Goal: Information Seeking & Learning: Understand process/instructions

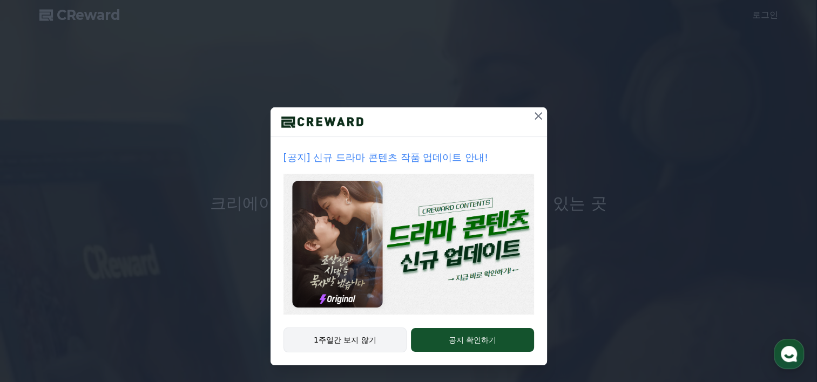
click at [350, 333] on button "1주일간 보지 않기" at bounding box center [346, 340] width 124 height 25
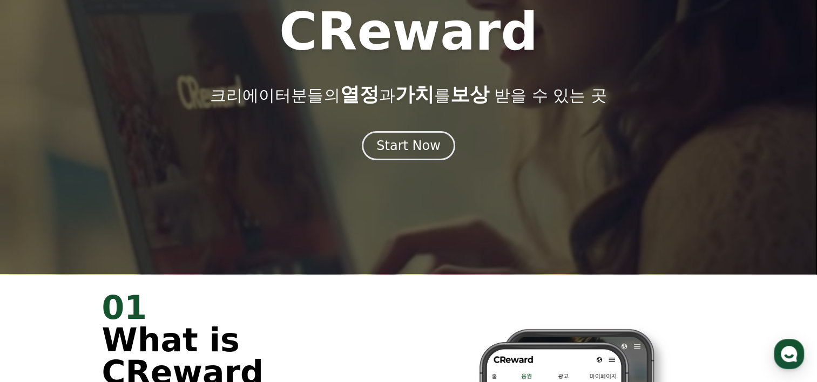
scroll to position [54, 0]
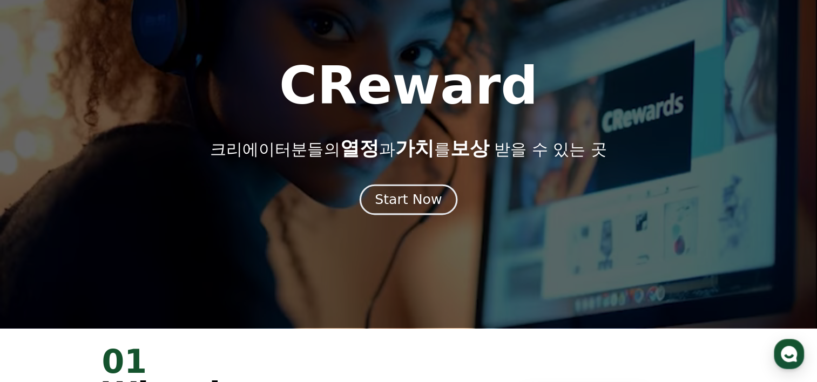
click at [413, 195] on div "Start Now" at bounding box center [408, 200] width 67 height 18
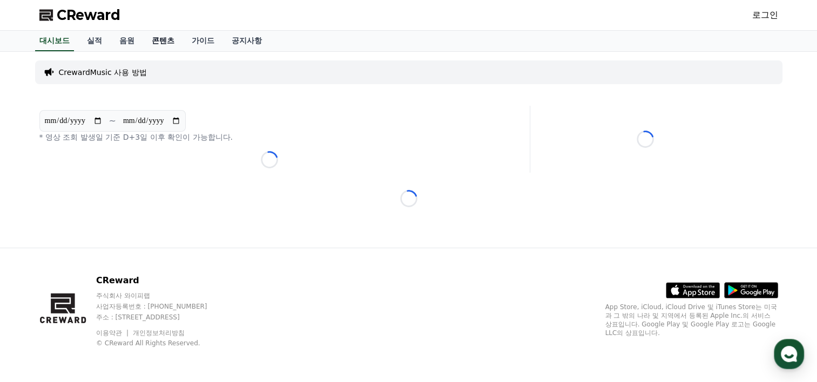
click at [166, 39] on link "콘텐츠" at bounding box center [163, 41] width 40 height 21
click at [207, 43] on link "가이드" at bounding box center [203, 41] width 40 height 21
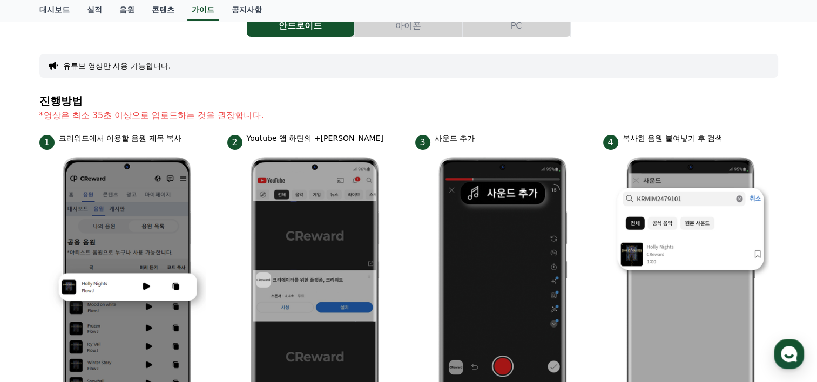
scroll to position [108, 0]
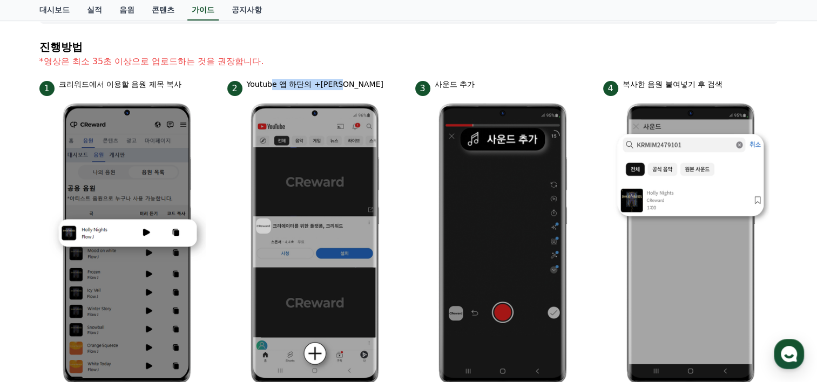
drag, startPoint x: 269, startPoint y: 83, endPoint x: 365, endPoint y: 83, distance: 95.0
click at [365, 83] on div "2 Youtube 앱 하단의 +버튼 클릭" at bounding box center [314, 87] width 175 height 17
drag, startPoint x: 365, startPoint y: 83, endPoint x: 347, endPoint y: 46, distance: 41.1
click at [347, 46] on h4 "진행방법" at bounding box center [408, 47] width 739 height 12
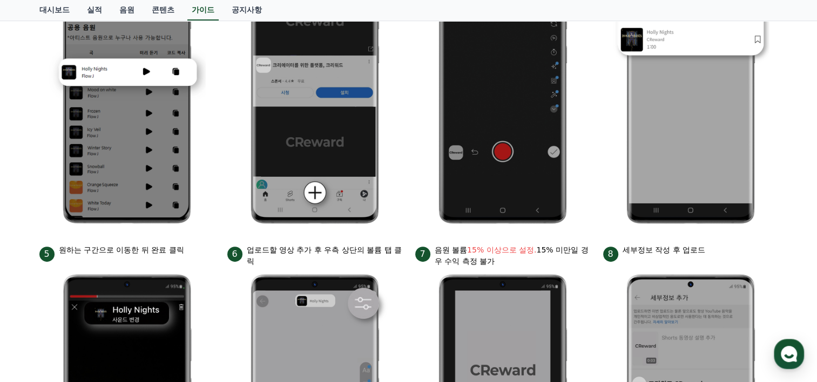
scroll to position [0, 0]
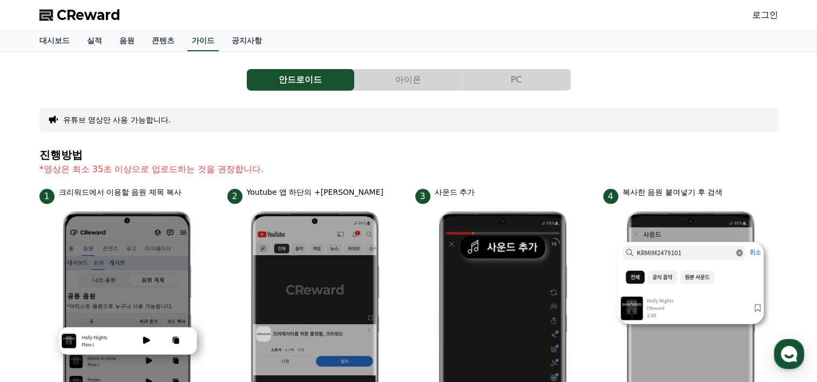
drag, startPoint x: 550, startPoint y: 68, endPoint x: 543, endPoint y: 68, distance: 7.0
click at [541, 71] on button "PC" at bounding box center [516, 80] width 107 height 22
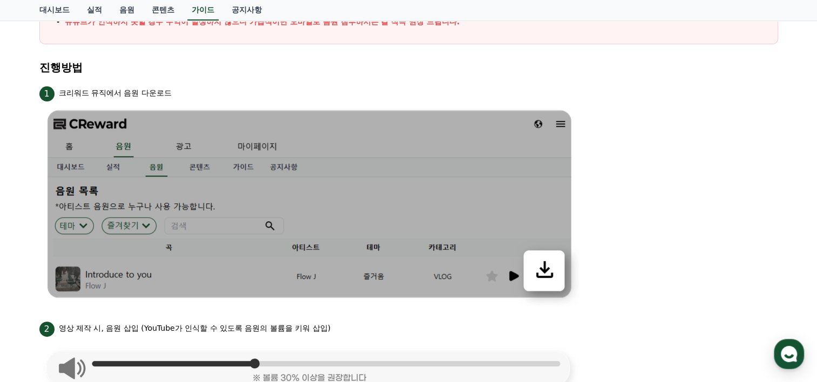
scroll to position [270, 0]
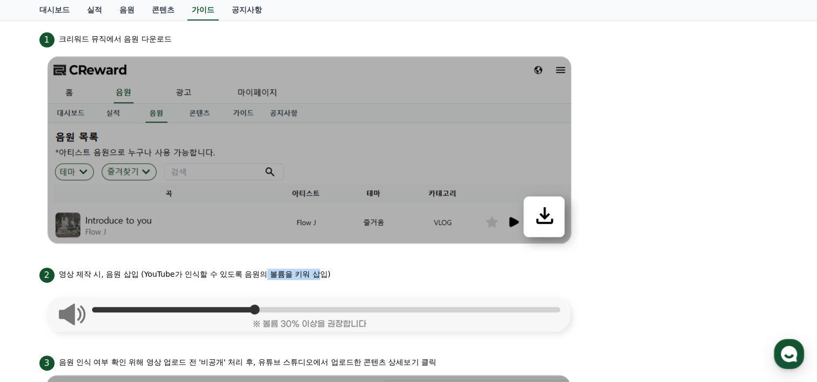
drag, startPoint x: 272, startPoint y: 277, endPoint x: 345, endPoint y: 273, distance: 73.5
click at [345, 273] on div "2 영상 제작 시, 음원 삽입 (YouTube가 인식할 수 있도록 음원의 볼륨을 키워 삽입)" at bounding box center [408, 274] width 739 height 17
drag, startPoint x: 345, startPoint y: 273, endPoint x: 521, endPoint y: 287, distance: 176.6
click at [500, 287] on img at bounding box center [309, 312] width 540 height 58
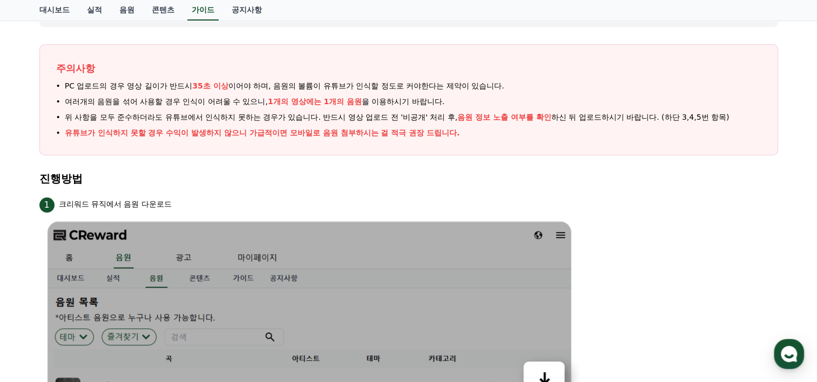
scroll to position [0, 0]
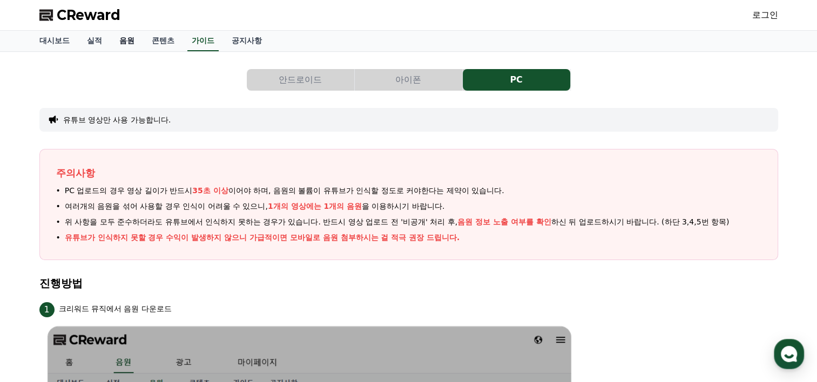
click at [123, 38] on link "음원" at bounding box center [127, 41] width 32 height 21
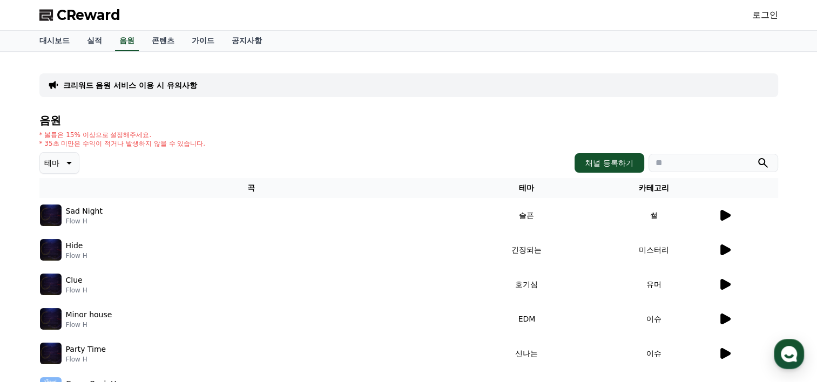
click at [659, 161] on input "search" at bounding box center [714, 163] width 130 height 18
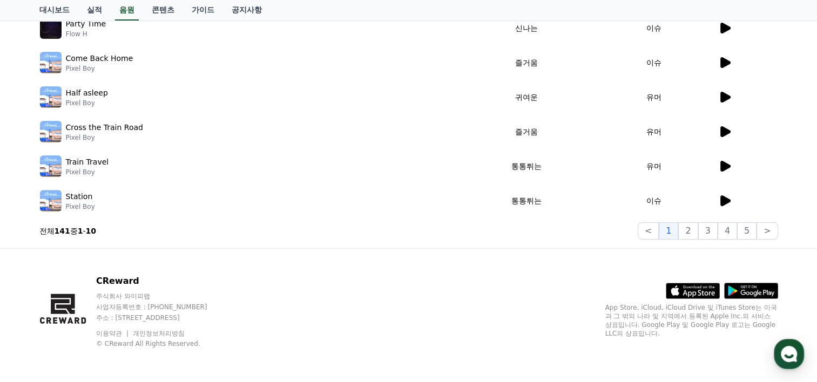
scroll to position [2, 0]
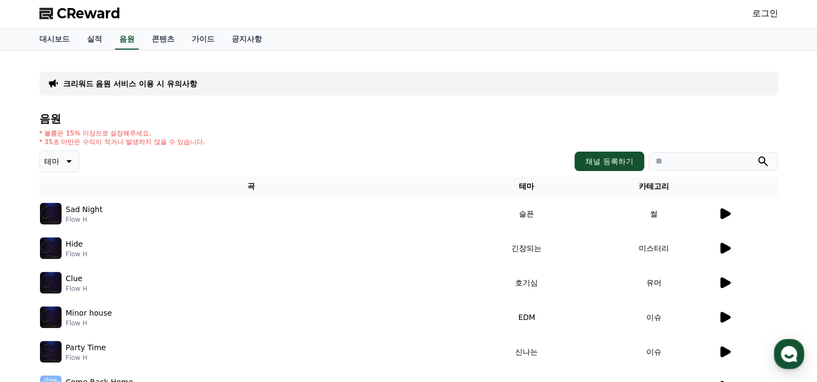
click at [666, 164] on input "search" at bounding box center [714, 161] width 130 height 18
click at [75, 157] on button "테마" at bounding box center [59, 162] width 40 height 22
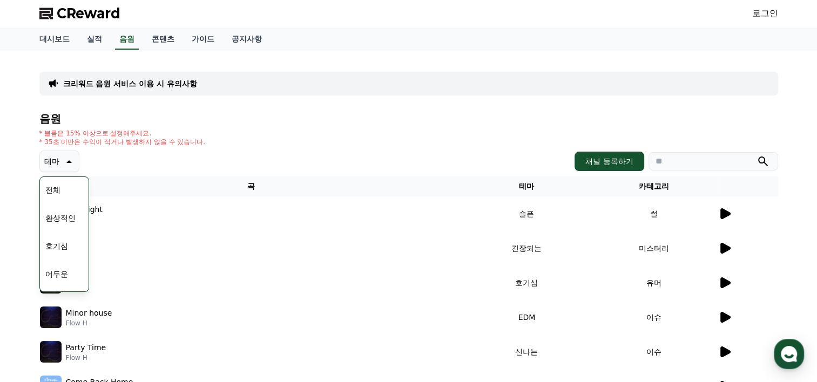
click at [63, 158] on icon at bounding box center [68, 161] width 13 height 13
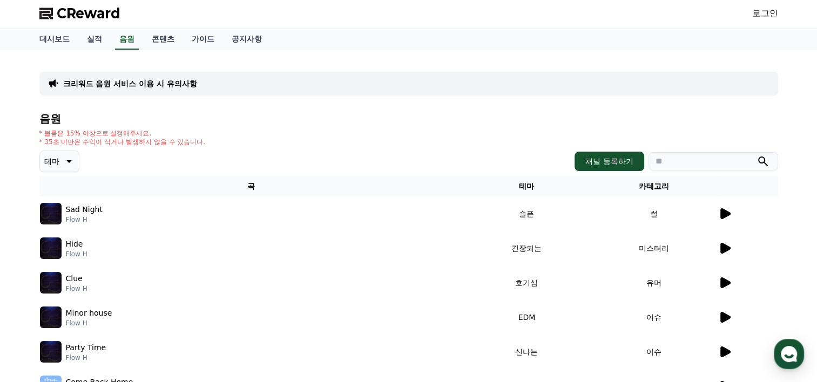
click at [117, 153] on div "테마 채널 등록하기" at bounding box center [408, 162] width 739 height 22
click at [730, 208] on icon at bounding box center [724, 213] width 13 height 13
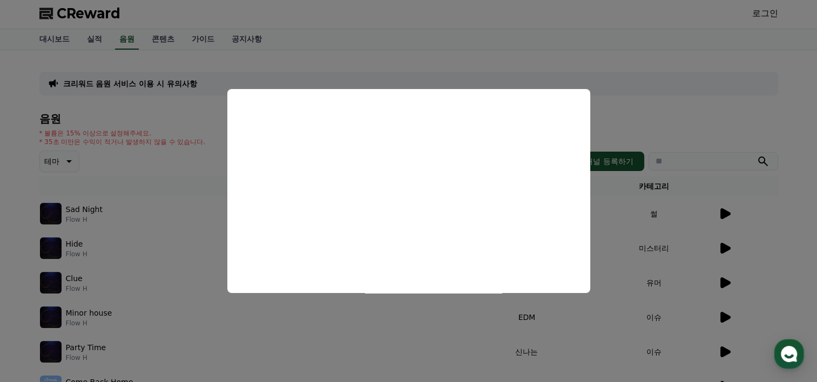
click at [676, 95] on button "close modal" at bounding box center [408, 191] width 817 height 382
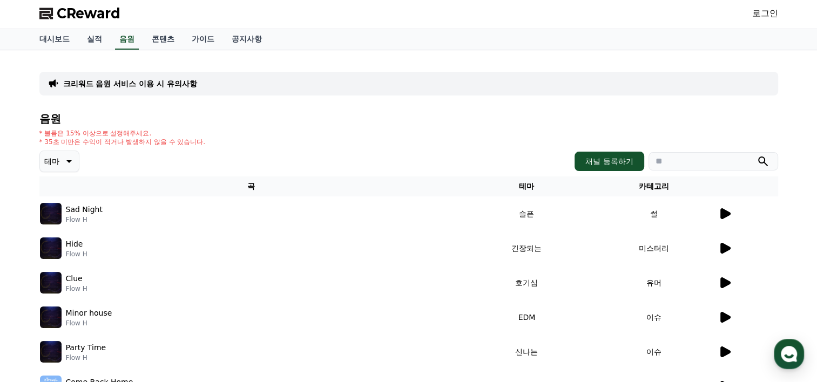
scroll to position [164, 0]
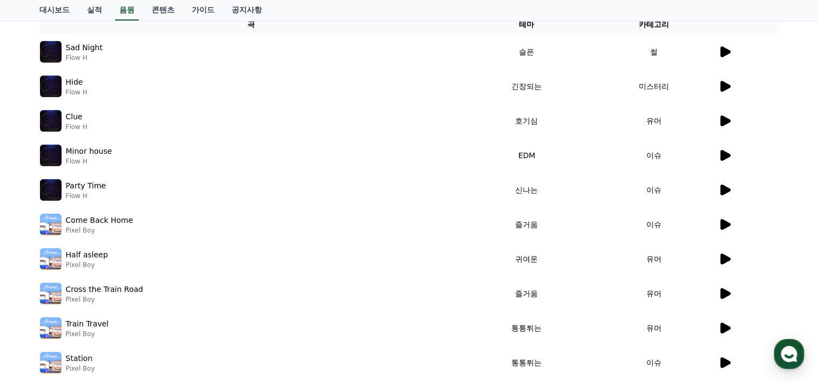
click at [725, 153] on icon at bounding box center [725, 155] width 10 height 11
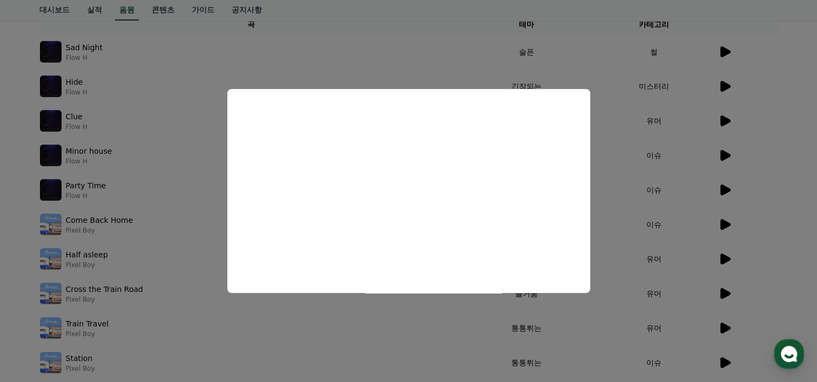
click at [763, 133] on button "close modal" at bounding box center [408, 191] width 817 height 382
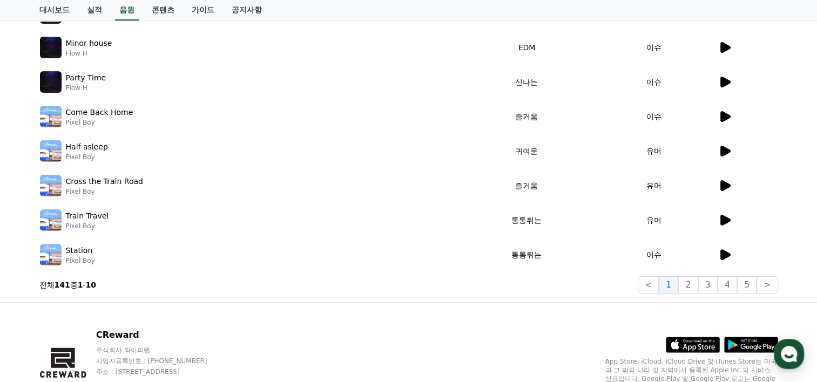
scroll to position [326, 0]
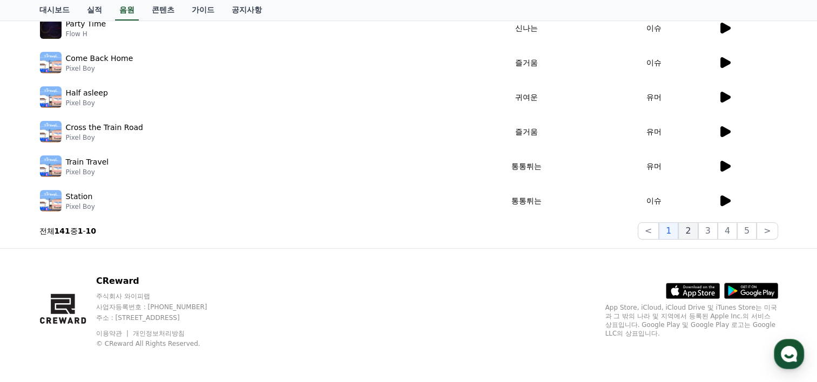
click at [696, 231] on button "2" at bounding box center [687, 230] width 19 height 17
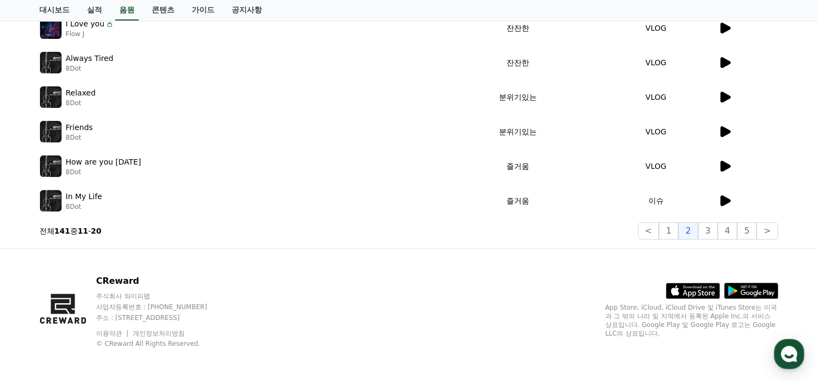
scroll to position [164, 0]
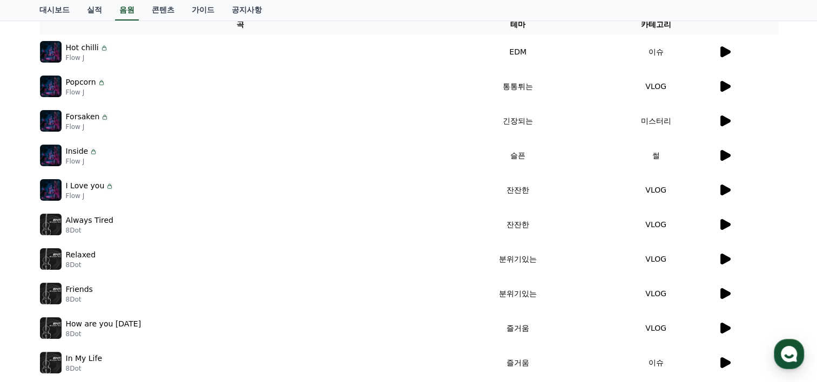
click at [739, 86] on div at bounding box center [747, 86] width 59 height 13
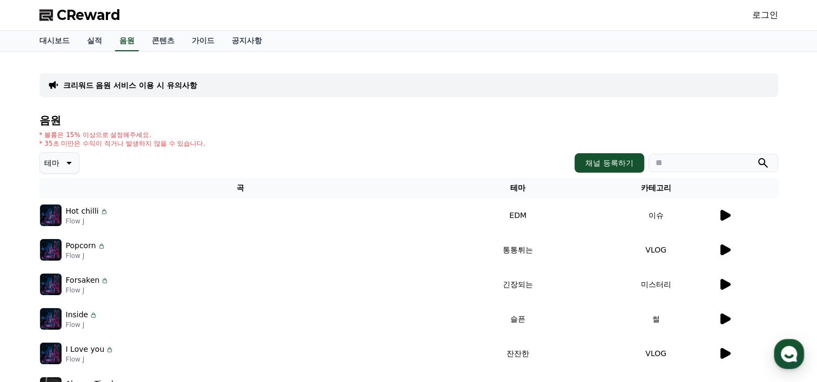
click at [72, 162] on icon at bounding box center [68, 163] width 13 height 13
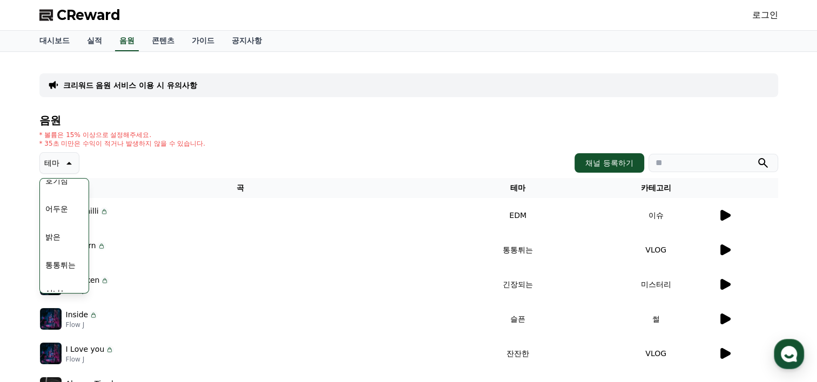
scroll to position [175, 0]
click at [59, 234] on button "웅장한" at bounding box center [56, 242] width 31 height 24
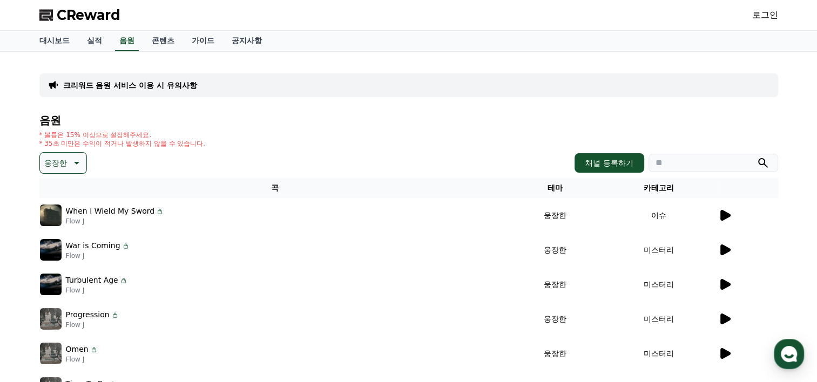
click at [730, 218] on icon at bounding box center [724, 215] width 13 height 13
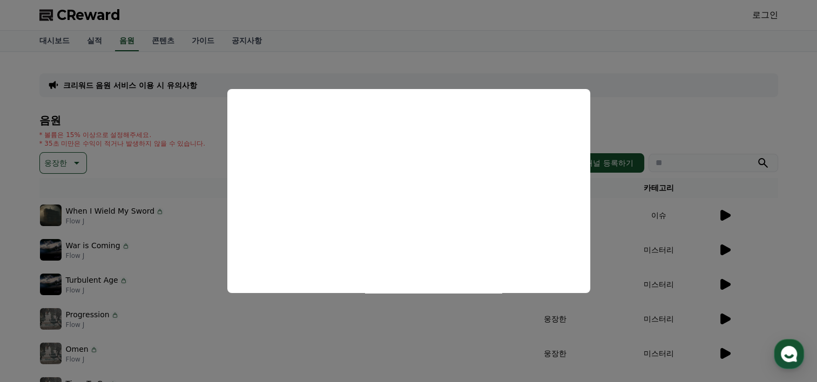
click at [197, 110] on button "close modal" at bounding box center [408, 191] width 817 height 382
